Goal: Task Accomplishment & Management: Use online tool/utility

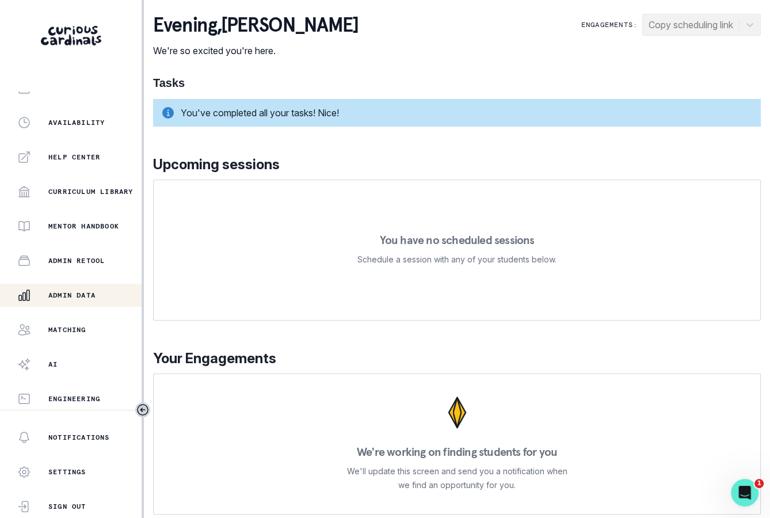
click at [95, 297] on p "Admin Data" at bounding box center [71, 295] width 47 height 9
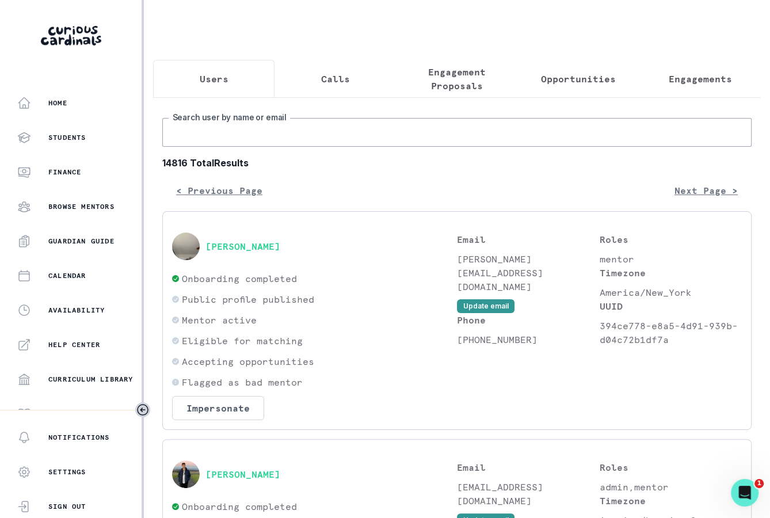
click at [312, 144] on input "Search user by name or email" at bounding box center [456, 132] width 589 height 29
type input "[PERSON_NAME]"
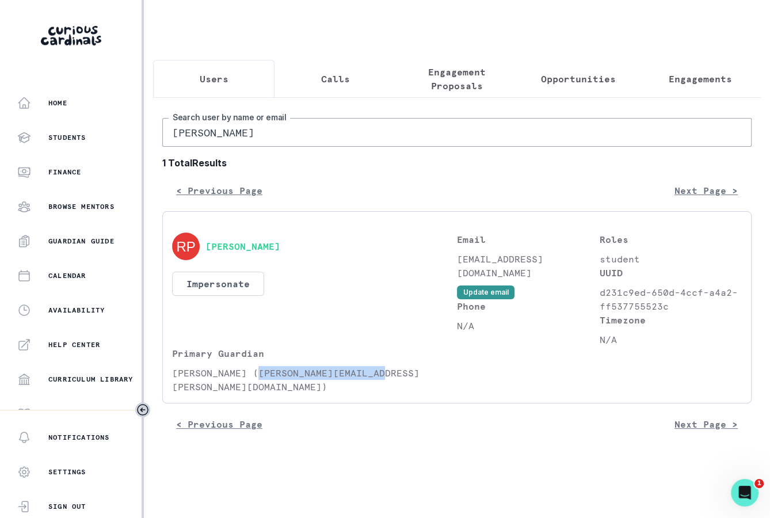
drag, startPoint x: 257, startPoint y: 369, endPoint x: 381, endPoint y: 372, distance: 124.3
click at [381, 372] on p "[PERSON_NAME] ([PERSON_NAME][EMAIL_ADDRESS][PERSON_NAME][DOMAIN_NAME])" at bounding box center [314, 380] width 285 height 28
copy p "[PERSON_NAME][EMAIL_ADDRESS][PERSON_NAME][DOMAIN_NAME]"
click at [395, 126] on input "[PERSON_NAME]" at bounding box center [456, 132] width 589 height 29
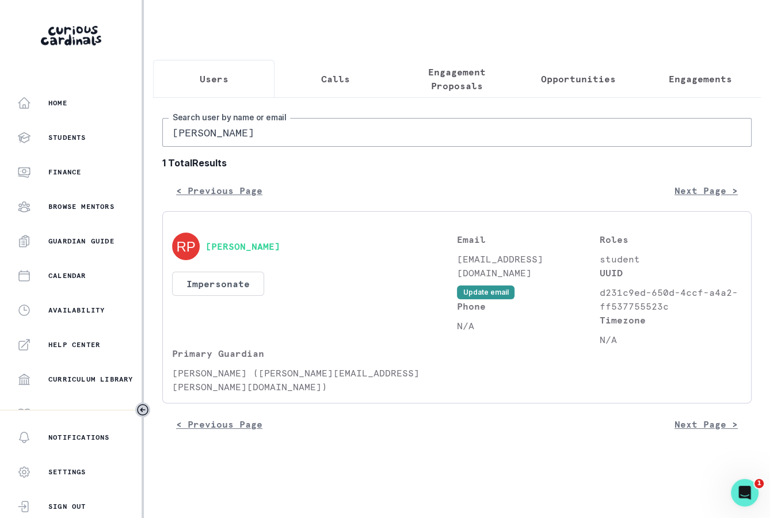
click at [395, 126] on input "[PERSON_NAME]" at bounding box center [456, 132] width 589 height 29
paste input "[PERSON_NAME][EMAIL_ADDRESS][PERSON_NAME][DOMAIN_NAME]"
type input "[PERSON_NAME][EMAIL_ADDRESS][PERSON_NAME][DOMAIN_NAME]"
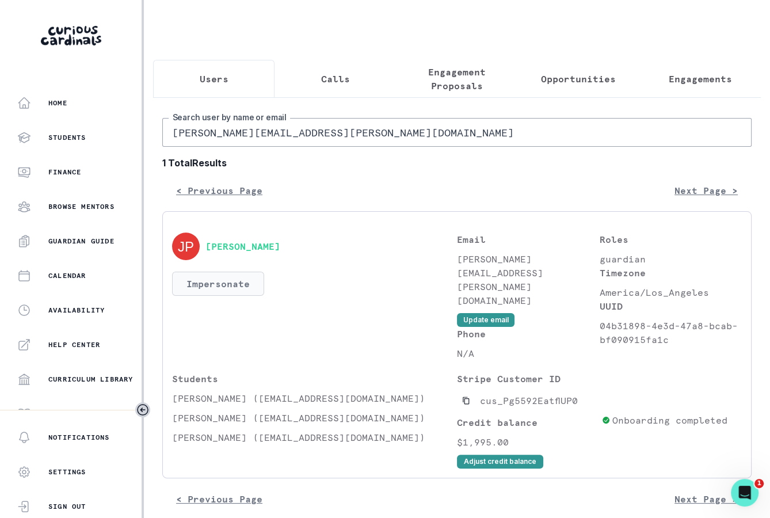
click at [230, 276] on button "Impersonate" at bounding box center [218, 284] width 92 height 24
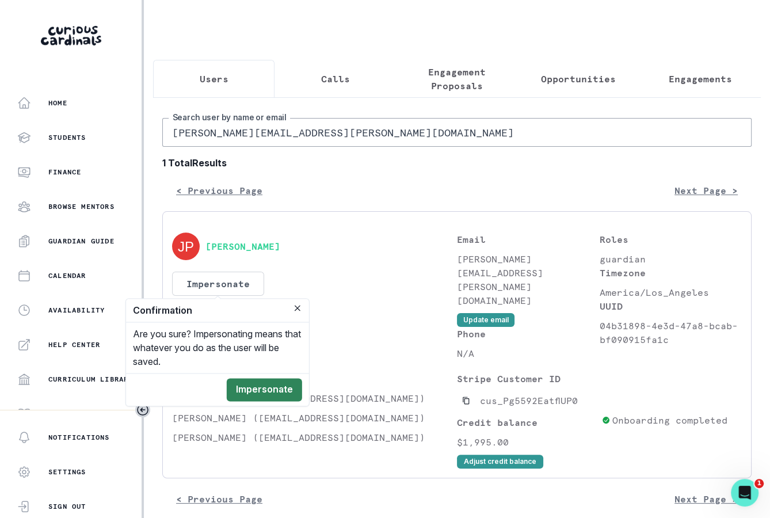
click at [277, 395] on button "Impersonate" at bounding box center [264, 389] width 75 height 23
